Goal: Transaction & Acquisition: Purchase product/service

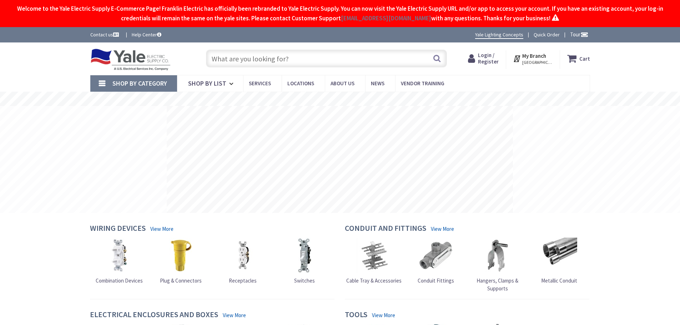
click at [320, 59] on input "text" at bounding box center [326, 59] width 241 height 18
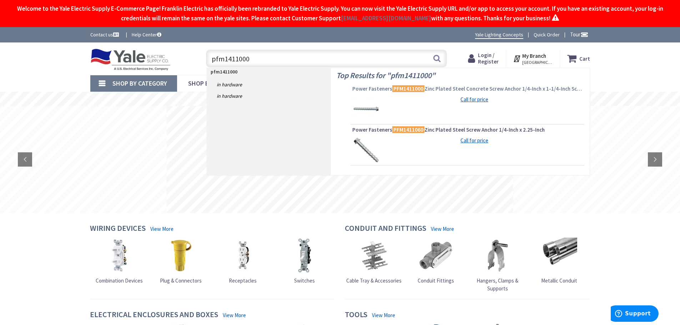
type input "pfm1411000"
click at [435, 88] on span "Power Fasteners PFM1411000 Zinc Plated Steel Concrete Screw Anchor 1/4-Inch x 1…" at bounding box center [467, 88] width 230 height 7
